Goal: Register for event/course

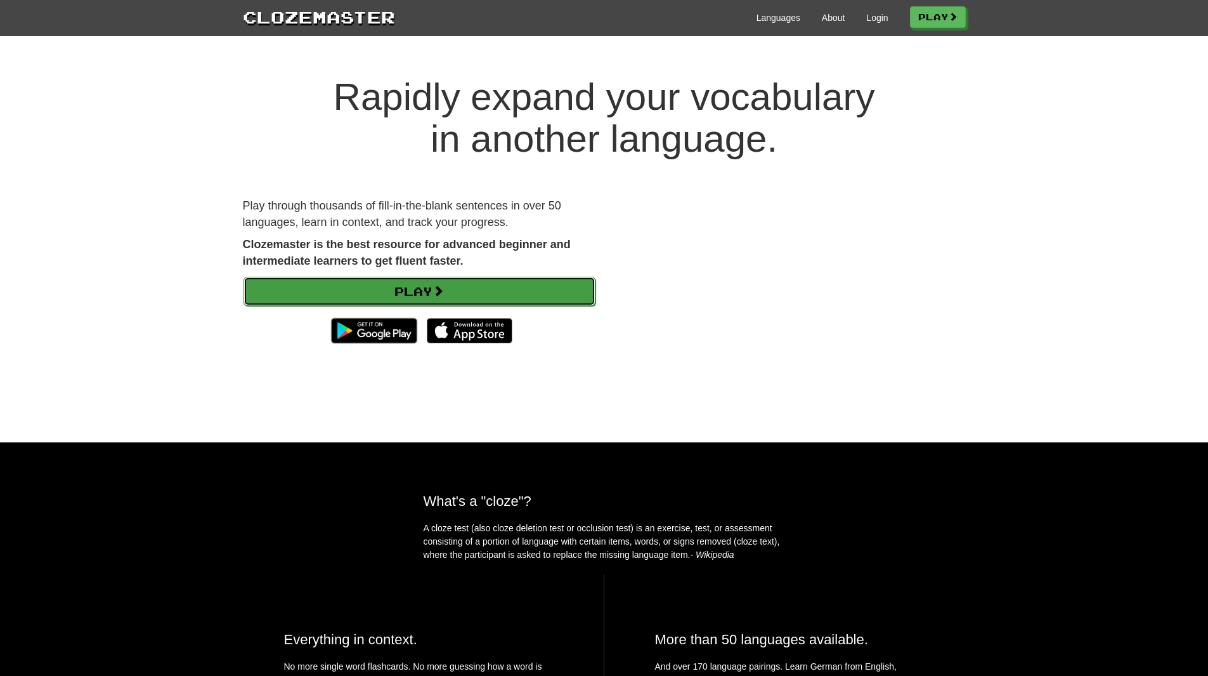
click at [403, 291] on link "Play" at bounding box center [420, 291] width 352 height 29
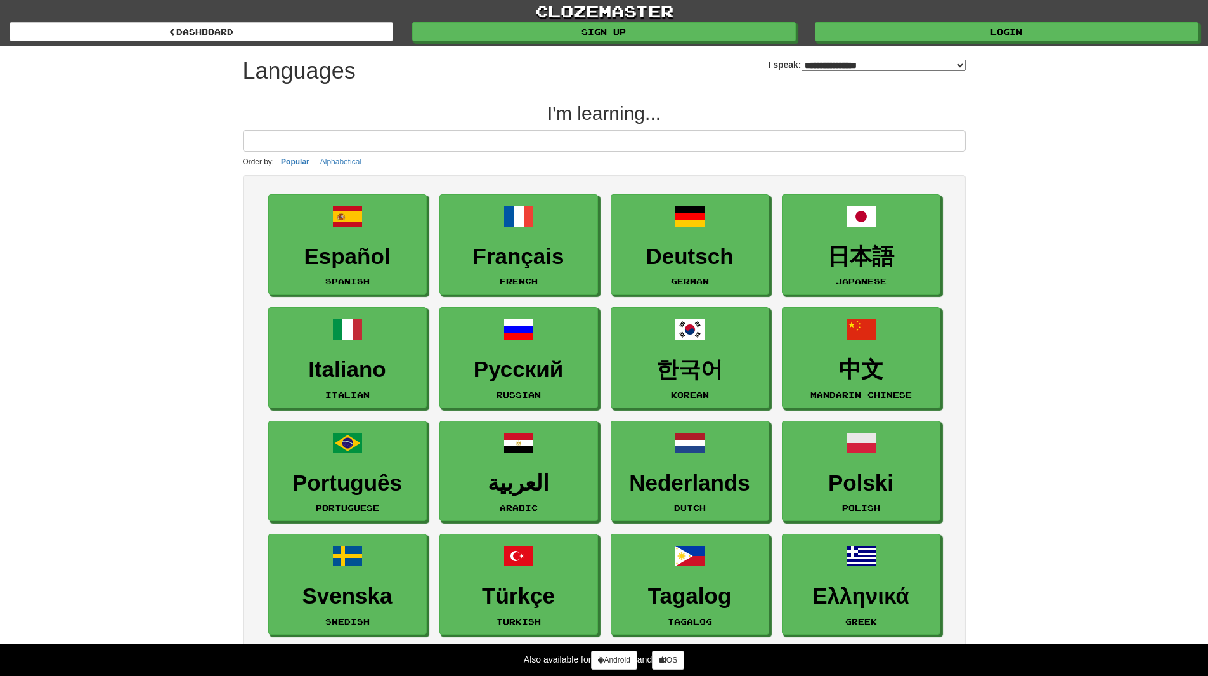
select select "*******"
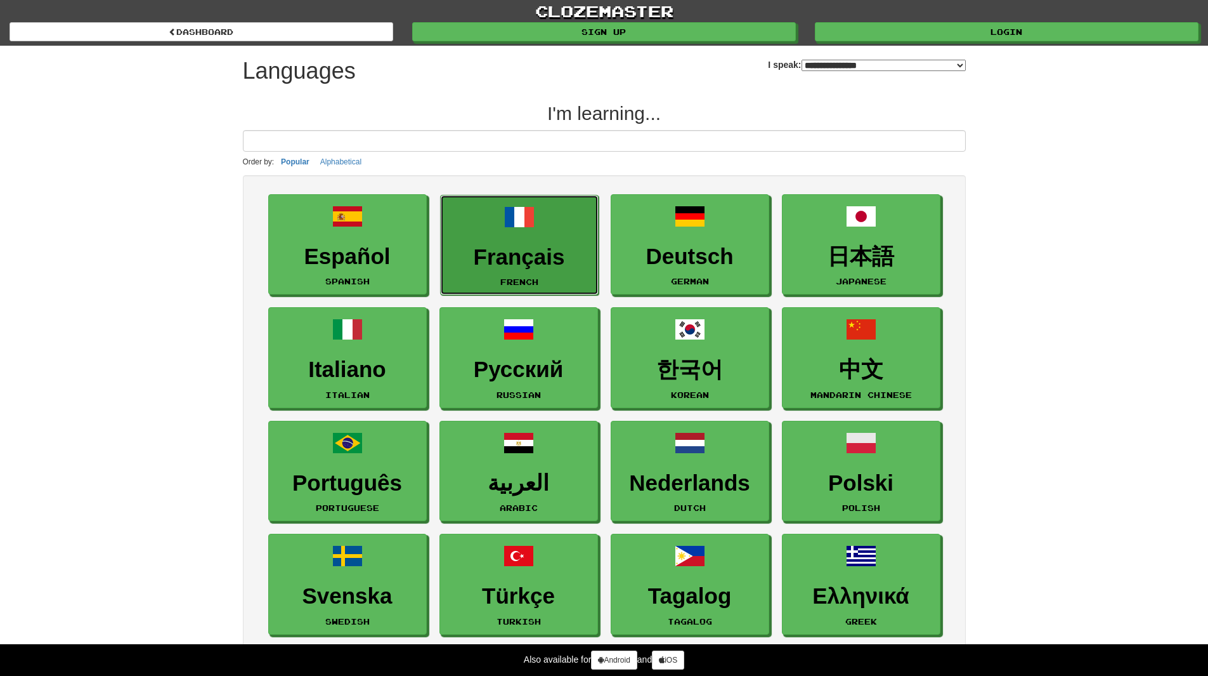
click at [506, 263] on h3 "Français" at bounding box center [519, 257] width 145 height 25
